Goal: Task Accomplishment & Management: Use online tool/utility

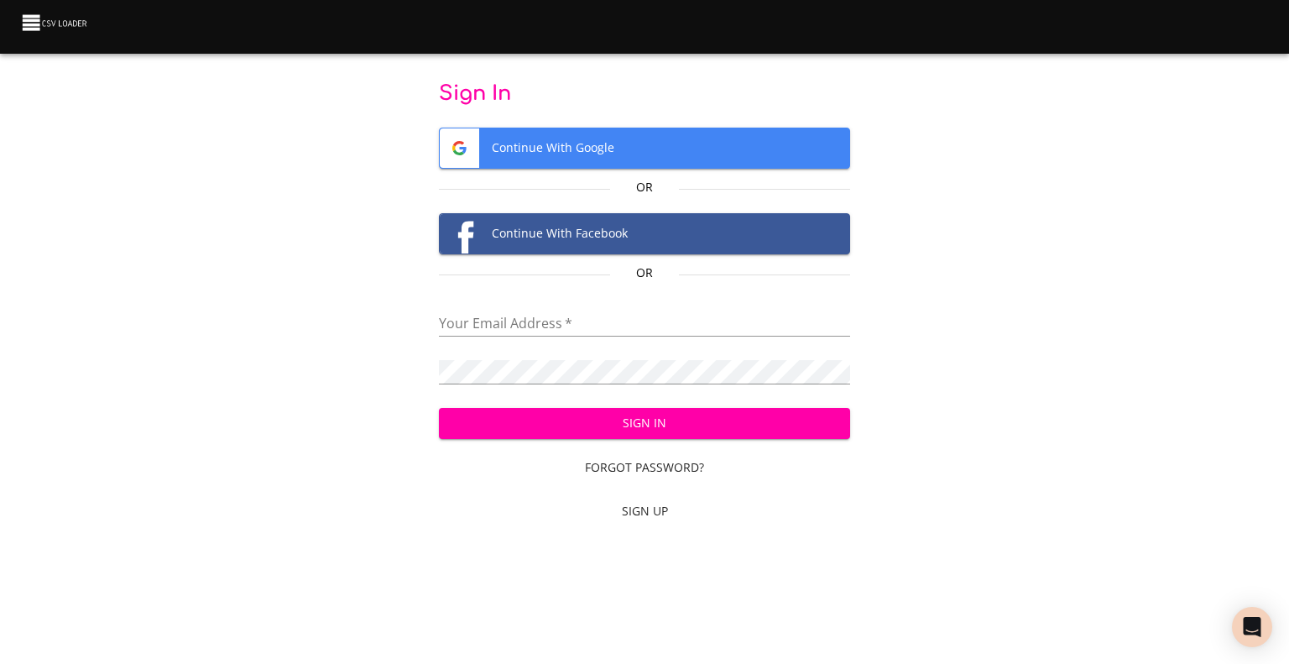
click at [608, 321] on input "email" at bounding box center [645, 324] width 412 height 24
click at [880, 337] on div "Sign In Continue With Google Or Continue With Facebook Or Your Email Address   …" at bounding box center [644, 306] width 1235 height 450
click at [50, 23] on img at bounding box center [55, 22] width 70 height 23
click at [34, 20] on img at bounding box center [55, 22] width 70 height 23
click at [524, 332] on input "email" at bounding box center [645, 324] width 412 height 24
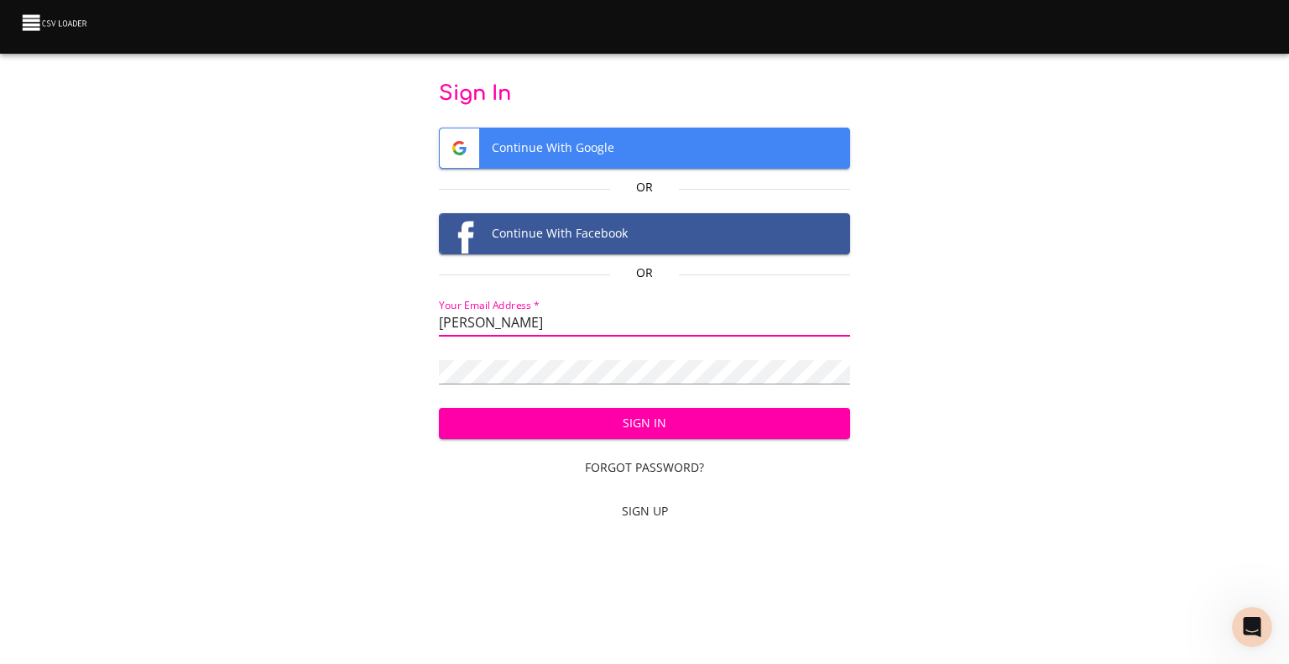
type input "fran"
click at [658, 509] on span "Sign Up" at bounding box center [645, 511] width 399 height 21
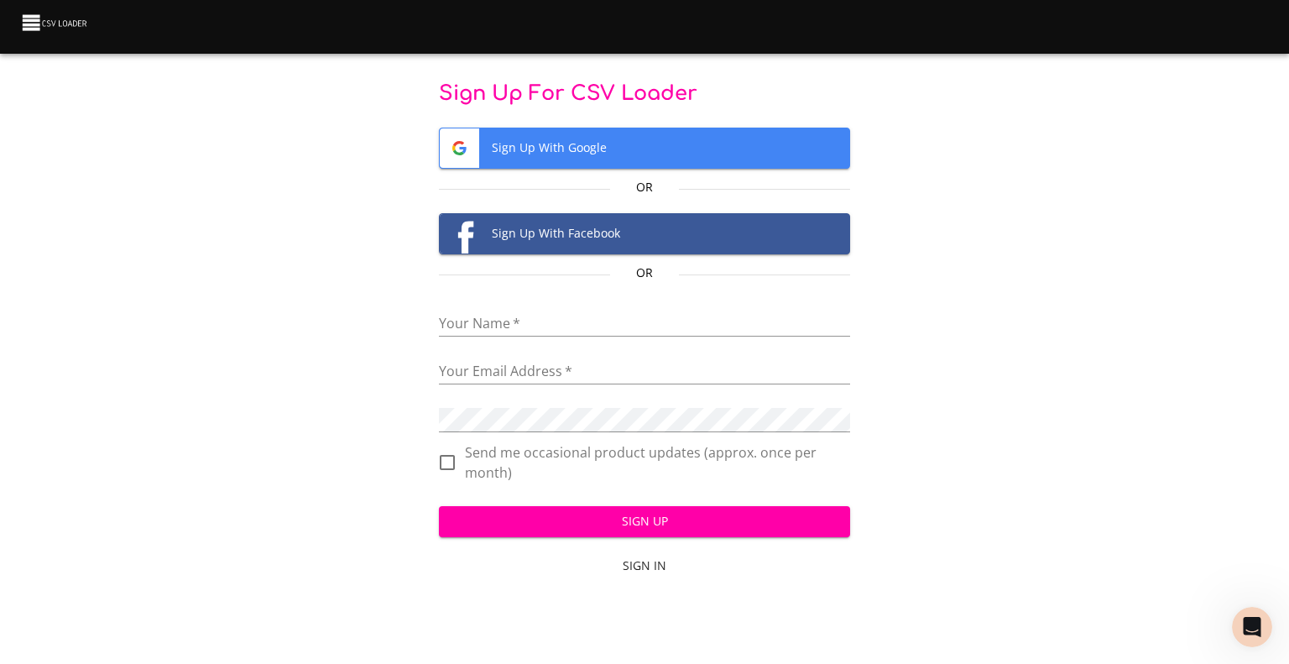
click at [503, 318] on input "text" at bounding box center [645, 324] width 412 height 24
click at [403, 342] on div "Sign Up For CSV Loader Sign Up With Google Or Sign Up With Facebook Or Your Nam…" at bounding box center [644, 333] width 1235 height 504
click at [511, 325] on input "text" at bounding box center [645, 324] width 412 height 24
type input "francoismaingard@parisbasketball.com"
click at [534, 378] on input "email" at bounding box center [645, 372] width 412 height 24
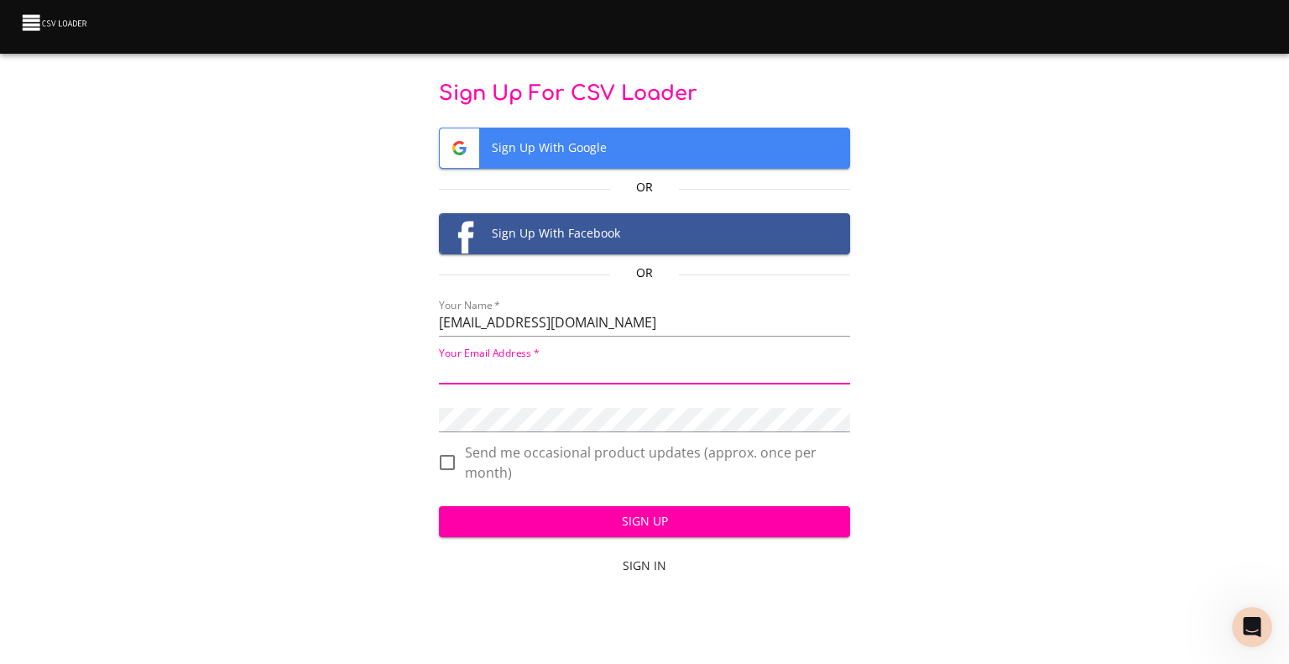
drag, startPoint x: 715, startPoint y: 316, endPoint x: 246, endPoint y: 324, distance: 469.2
click at [247, 330] on div "Sign Up For CSV Loader Sign Up With Google Or Sign Up With Facebook Or Your Nam…" at bounding box center [644, 333] width 1235 height 504
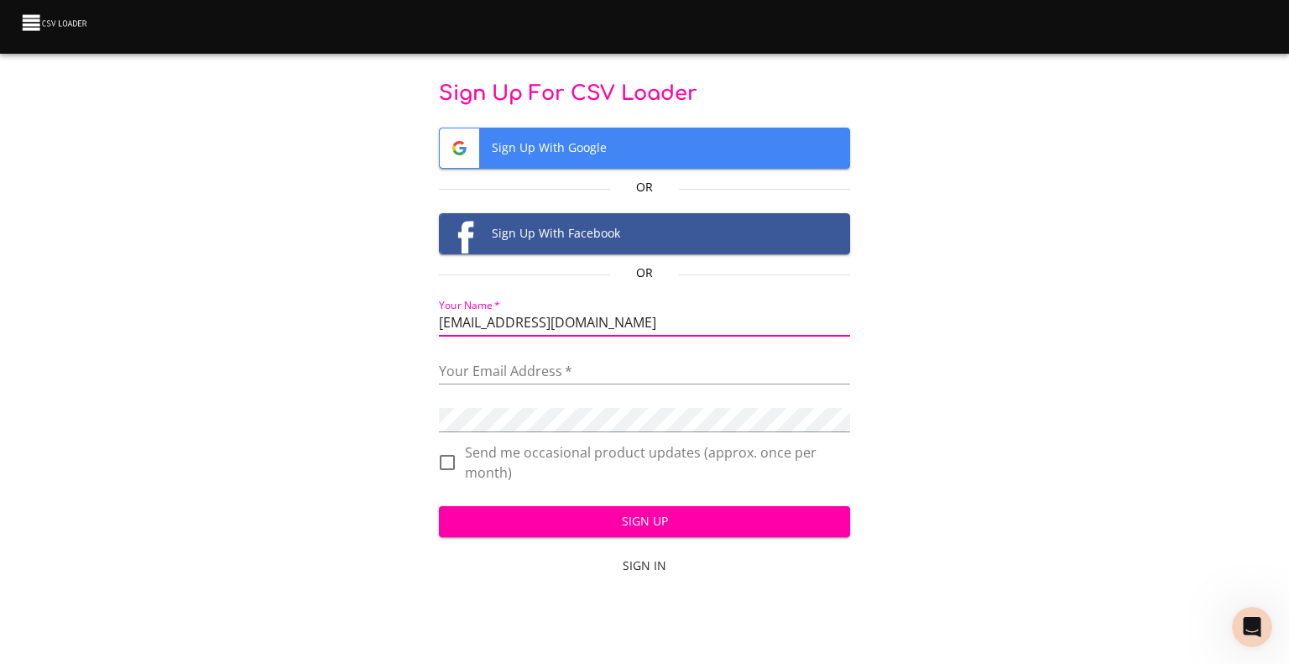
click at [489, 361] on input "email" at bounding box center [645, 372] width 412 height 24
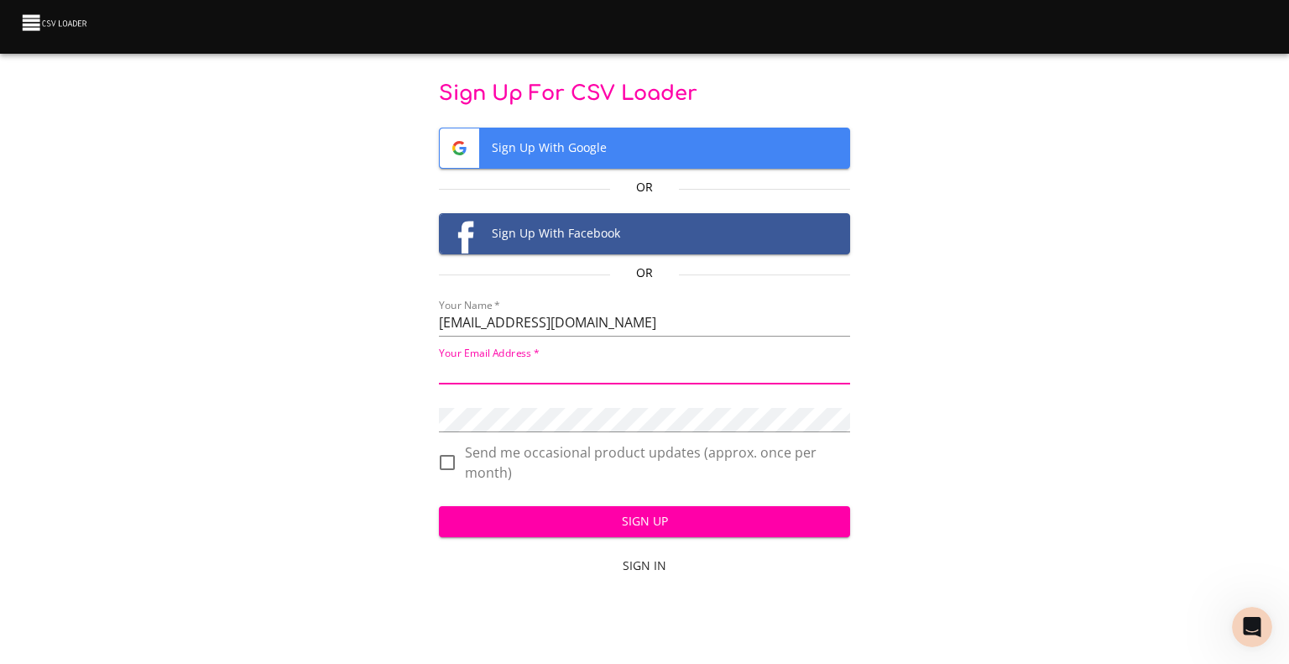
paste input "francoismaingard@parisbasketball.com"
type input "francoismaingard@parisbasketball.com"
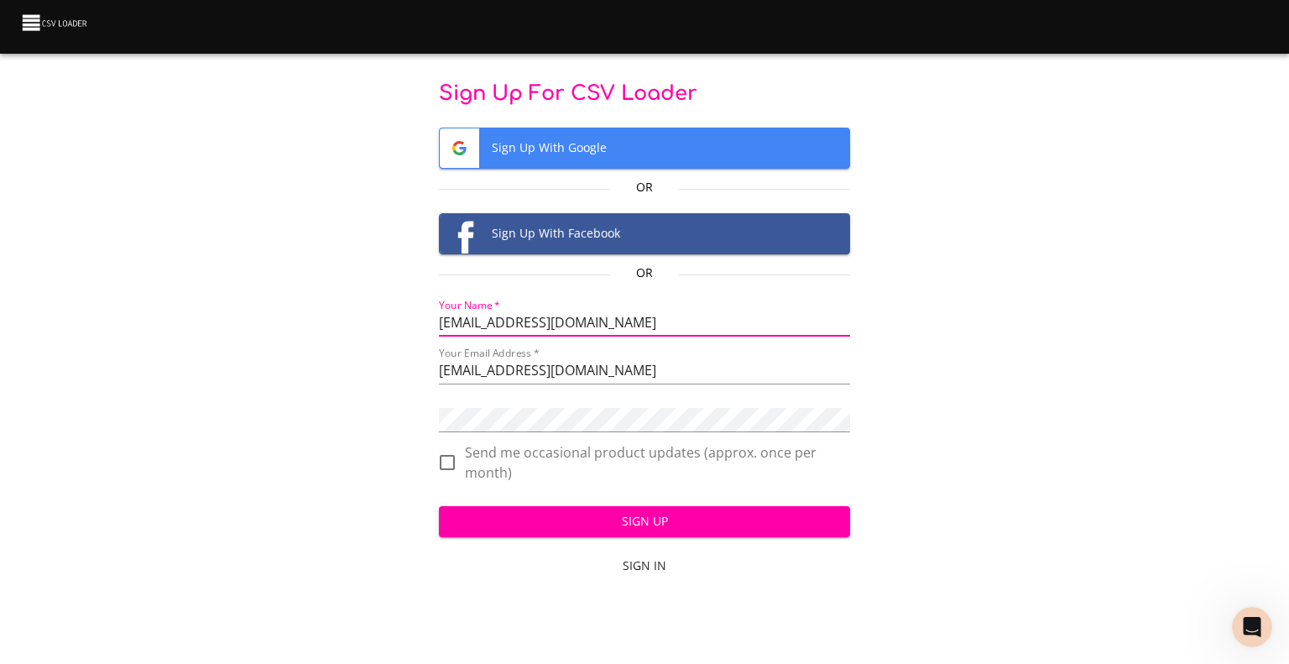
drag, startPoint x: 697, startPoint y: 324, endPoint x: 318, endPoint y: 269, distance: 382.5
click at [322, 270] on div "Sign Up For CSV Loader Sign Up With Google Or Sign Up With Facebook Or Your Nam…" at bounding box center [644, 333] width 1235 height 504
type input "[PERSON_NAME]"
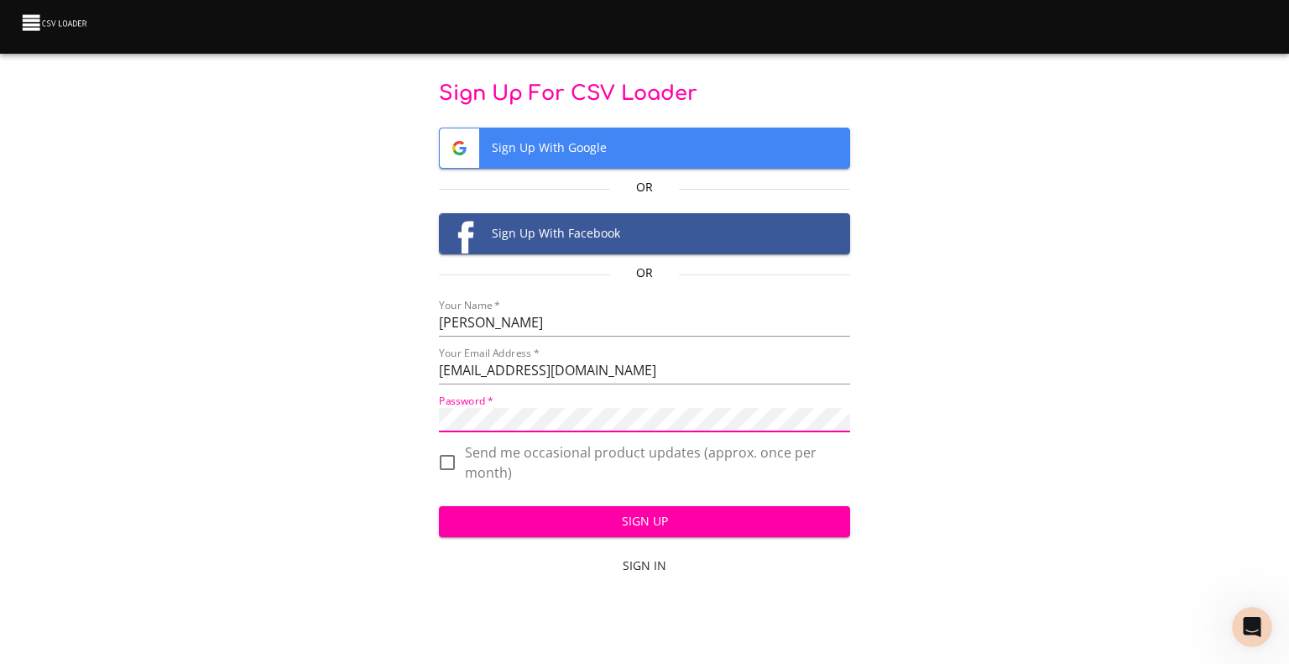
click at [467, 533] on button "Sign Up" at bounding box center [645, 521] width 412 height 31
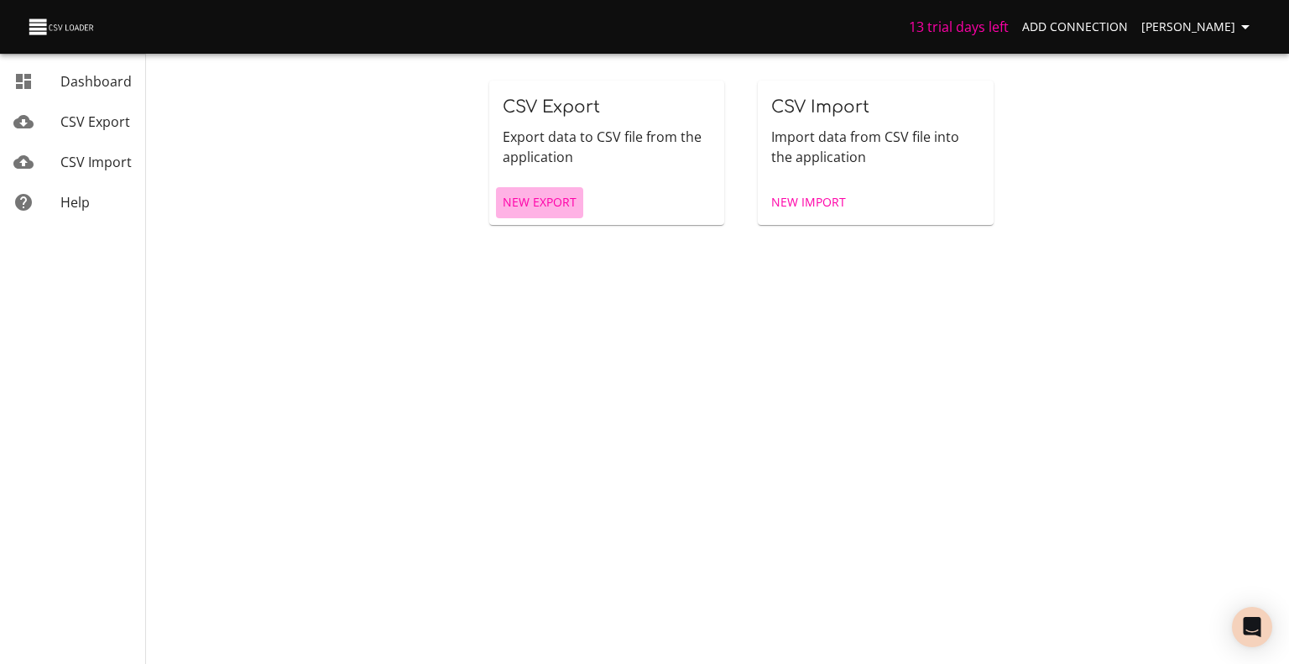
click at [540, 202] on span "New Export" at bounding box center [540, 202] width 74 height 21
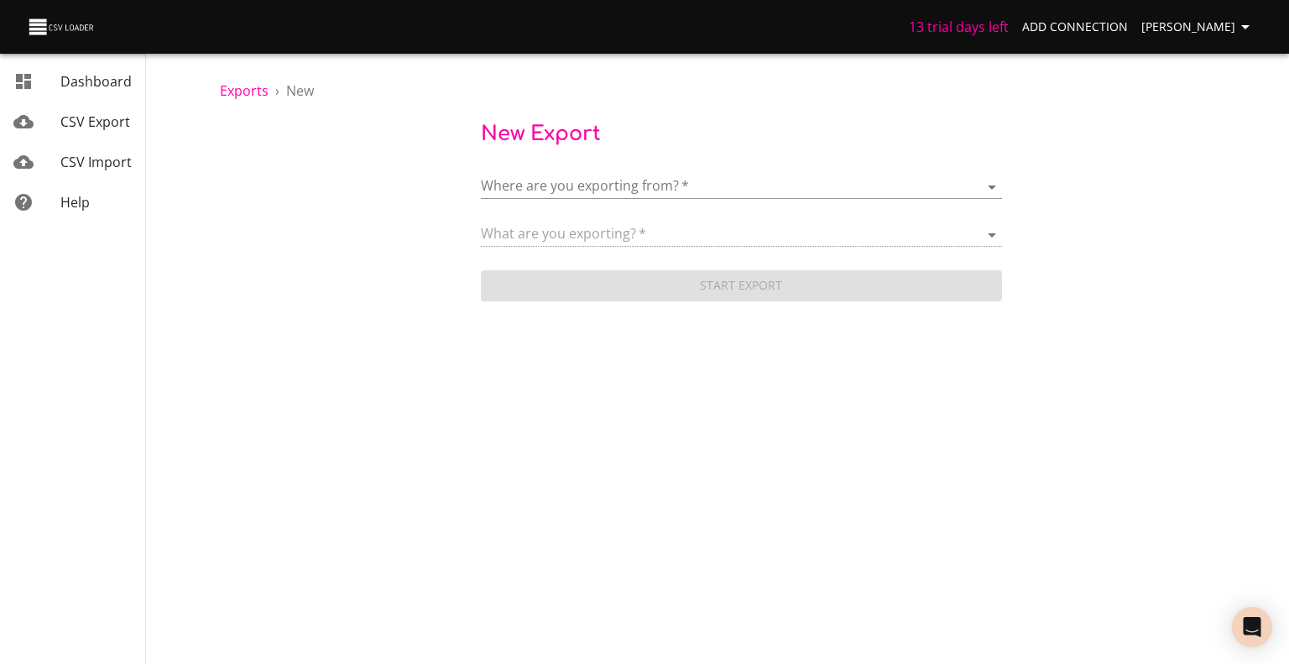
click at [604, 191] on body "13 trial days left Add Connection [PERSON_NAME] Dashboard CSV Export CSV Import…" at bounding box center [644, 332] width 1289 height 664
click at [369, 188] on div at bounding box center [644, 332] width 1289 height 664
drag, startPoint x: 930, startPoint y: 16, endPoint x: 722, endPoint y: 70, distance: 215.0
click at [722, 70] on div "Exports › New New Export Where are you exporting from?   * ​ What are you expor…" at bounding box center [741, 152] width 1096 height 305
click at [507, 180] on body "13 trial days left Add Connection [PERSON_NAME] Dashboard CSV Export CSV Import…" at bounding box center [644, 332] width 1289 height 664
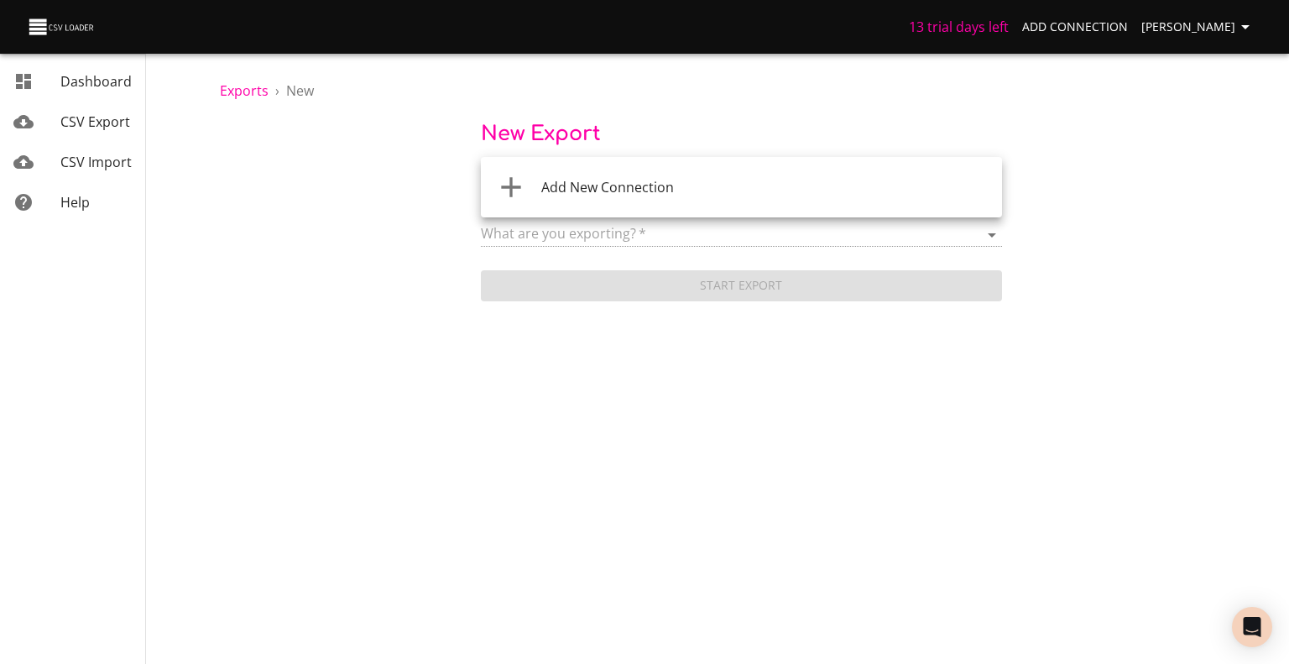
click at [591, 184] on span "Add New Connection" at bounding box center [607, 187] width 133 height 18
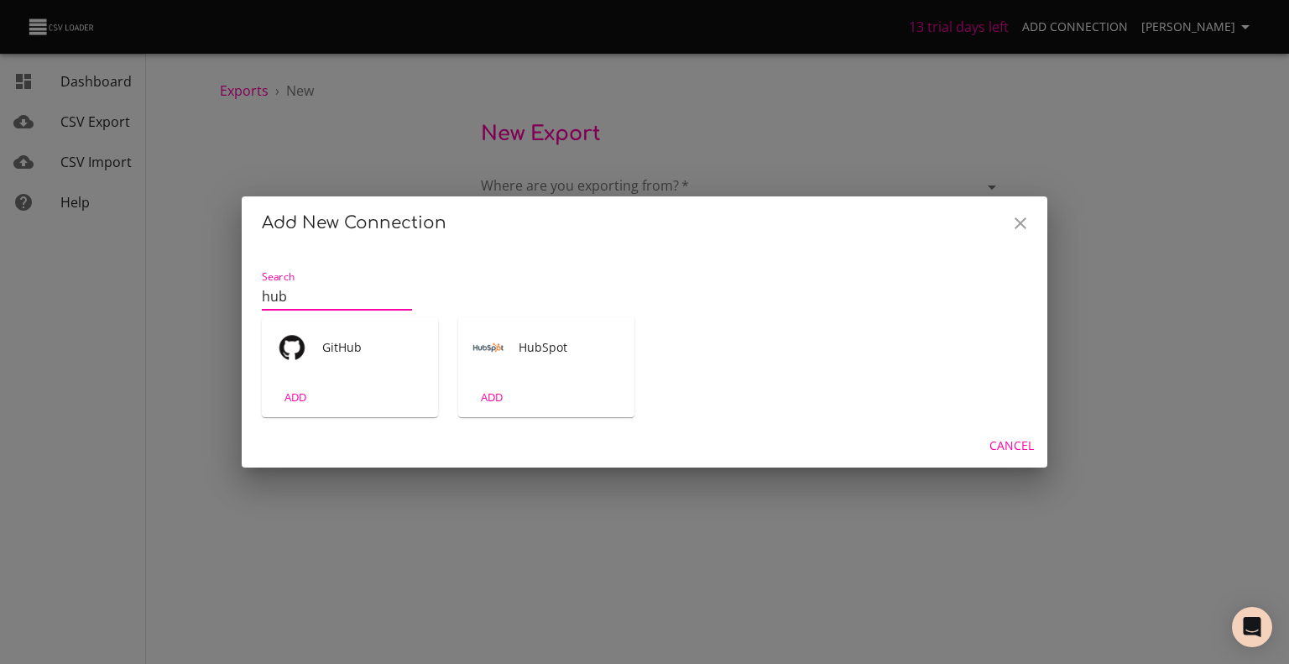
type input "hub"
click at [543, 367] on div "HubSpot" at bounding box center [546, 347] width 176 height 60
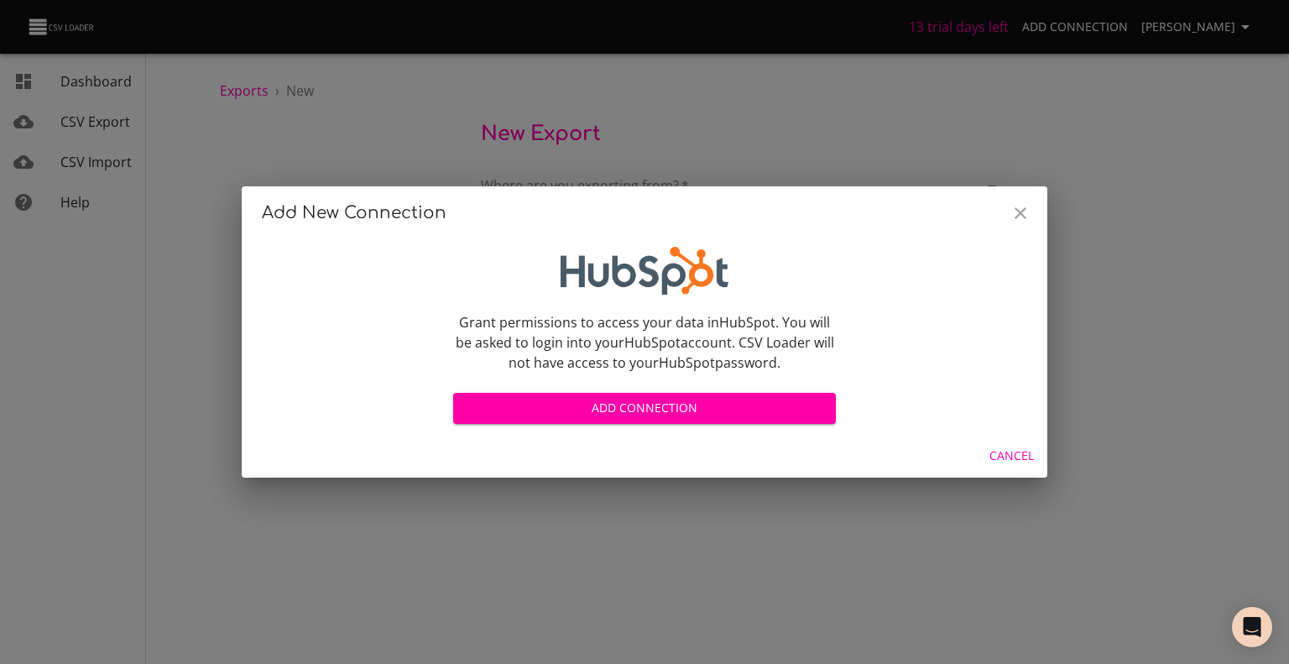
click at [613, 409] on span "Add Connection" at bounding box center [645, 408] width 356 height 21
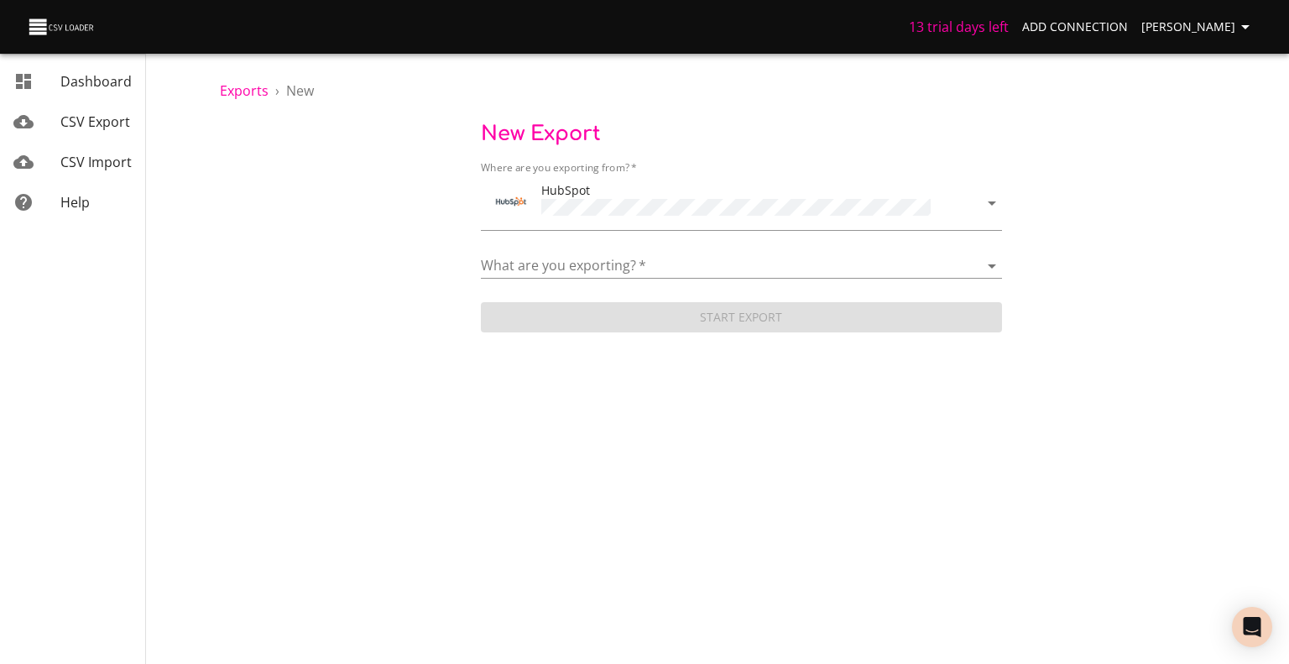
click at [609, 241] on div "What are you exporting?   * Blog posts Calls Companies Contacts Deal pipelines …" at bounding box center [741, 260] width 521 height 38
click at [610, 258] on select "Blog posts Calls Companies Contacts Deal pipelines Deal stages Deals Emails Lin…" at bounding box center [741, 266] width 521 height 24
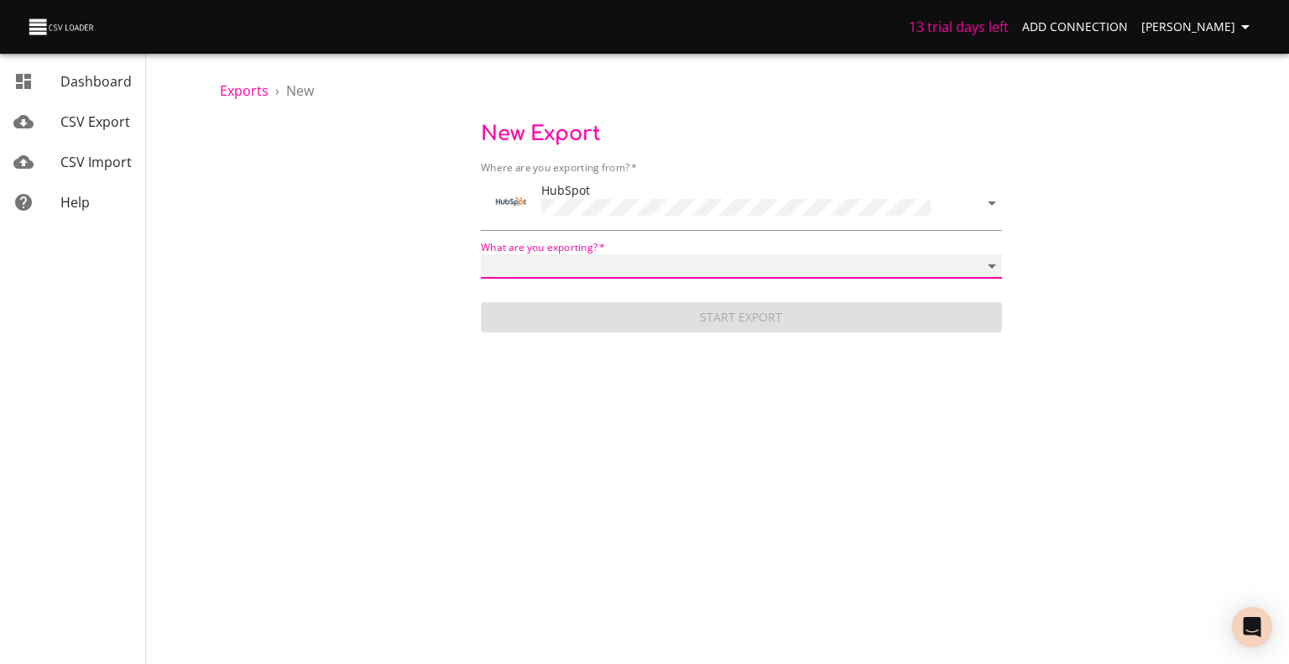
select select "lists"
click at [481, 254] on select "Blog posts Calls Companies Contacts Deal pipelines Deal stages Deals Emails Lin…" at bounding box center [741, 266] width 521 height 24
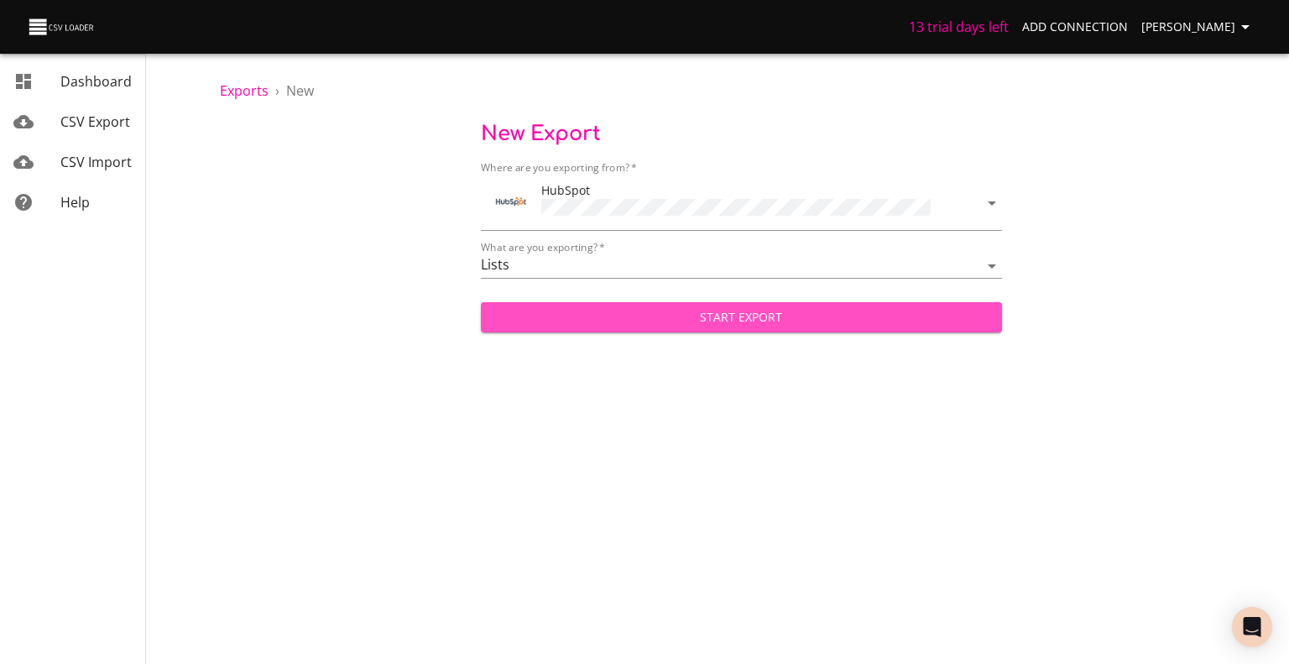
click at [725, 315] on span "Start Export" at bounding box center [741, 317] width 494 height 21
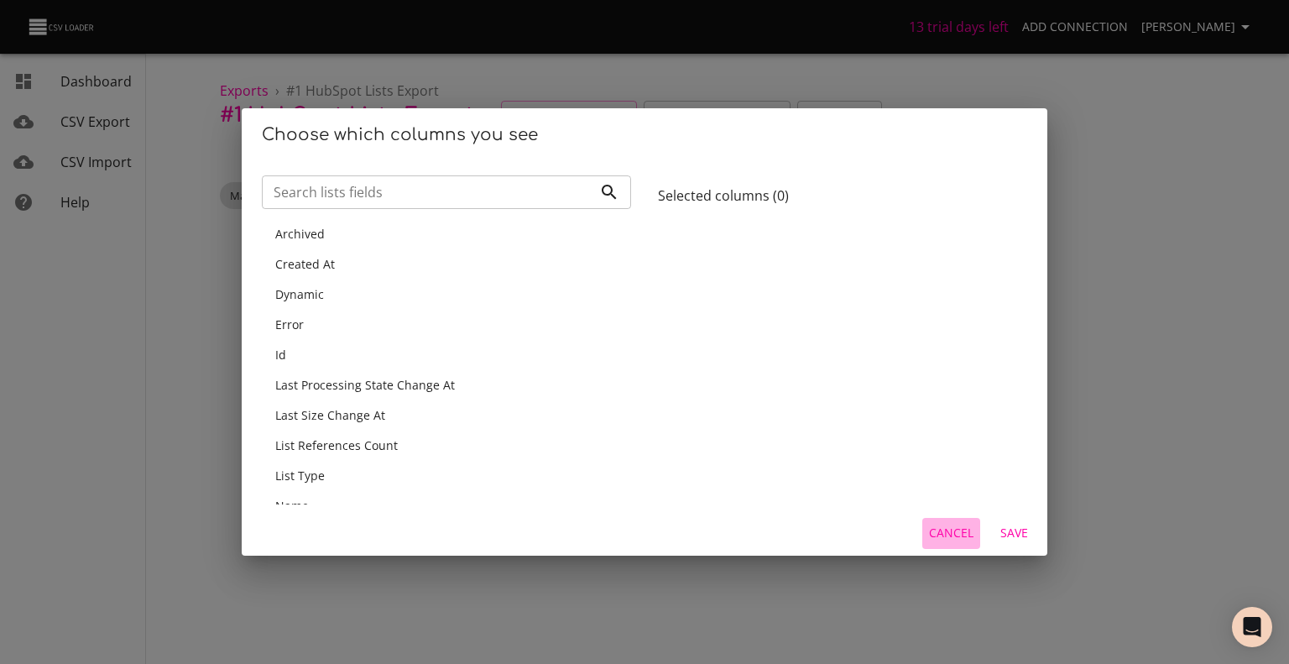
click at [959, 536] on span "Cancel" at bounding box center [951, 533] width 44 height 21
